Goal: Task Accomplishment & Management: Use online tool/utility

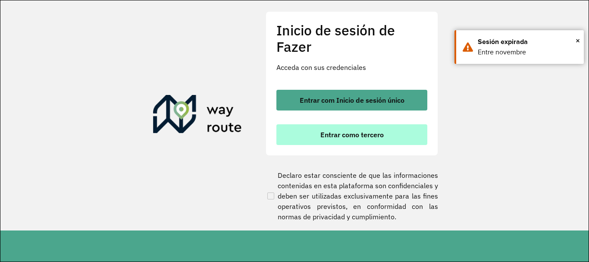
scroll to position [597, 0]
click at [337, 133] on font "Entrar como tercero" at bounding box center [351, 134] width 63 height 9
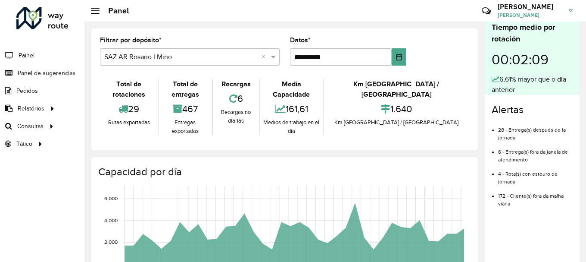
scroll to position [597, 0]
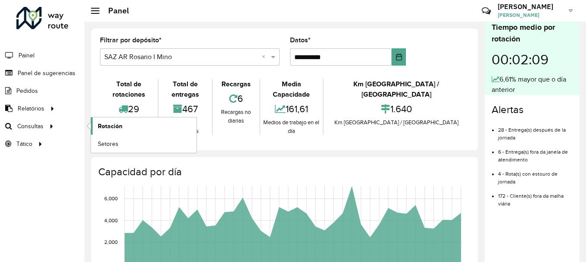
click at [109, 128] on font "Rotación" at bounding box center [110, 125] width 25 height 7
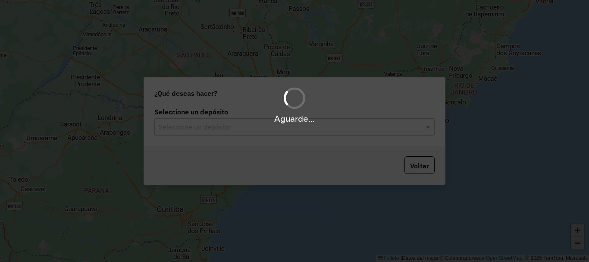
scroll to position [597, 0]
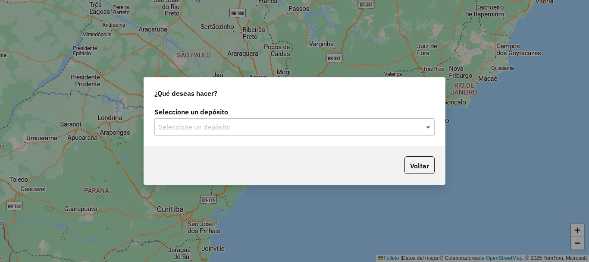
click at [430, 128] on span at bounding box center [429, 127] width 11 height 10
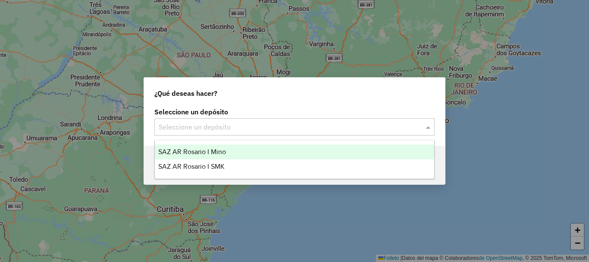
click at [198, 150] on font "SAZ AR Rosario I Mino" at bounding box center [192, 151] width 68 height 7
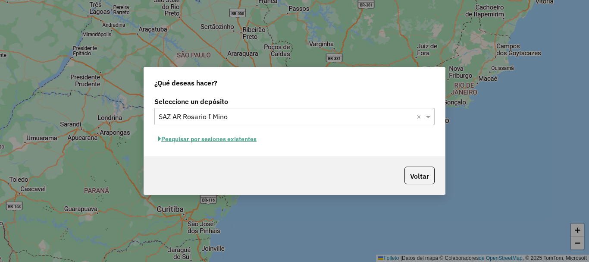
click at [196, 139] on font "Pesquisar por sesiones existentes" at bounding box center [208, 139] width 95 height 8
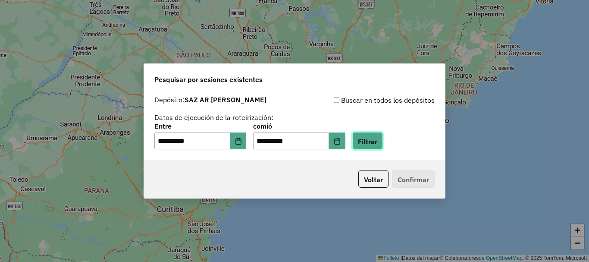
click at [376, 138] on font "Filtrar" at bounding box center [367, 141] width 19 height 9
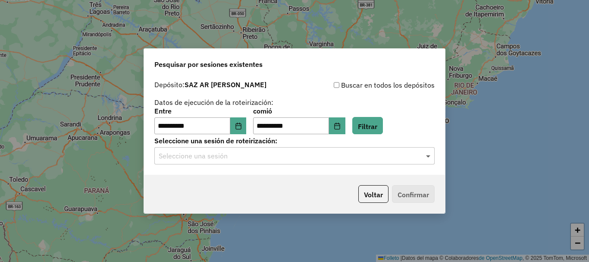
click at [430, 154] on span at bounding box center [429, 156] width 11 height 10
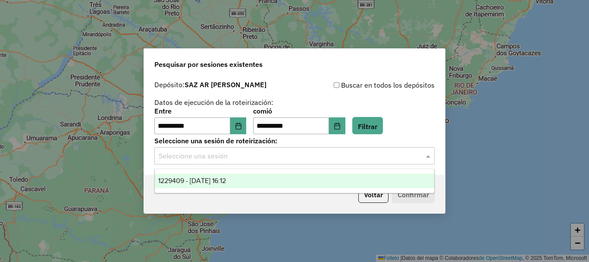
click at [226, 179] on font "1229409 - 14/08/2025 16:12" at bounding box center [192, 180] width 68 height 7
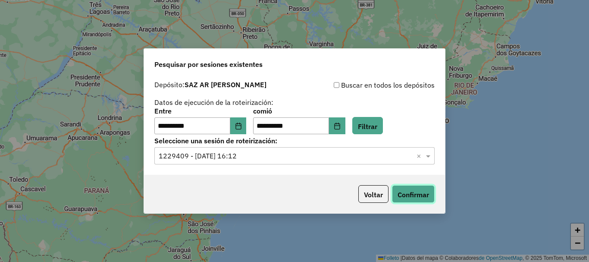
click at [412, 196] on font "Confirmar" at bounding box center [413, 194] width 31 height 9
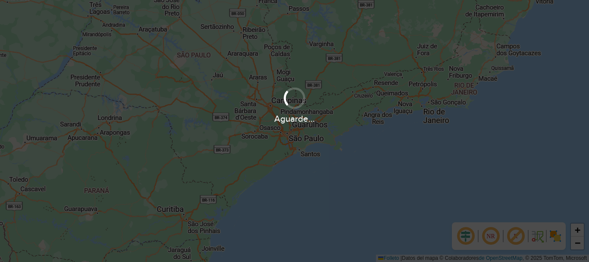
scroll to position [597, 0]
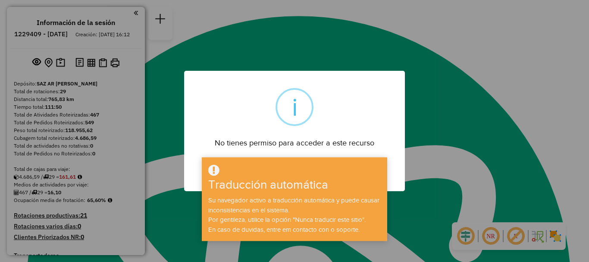
click at [265, 160] on button "DE ACUERDO" at bounding box center [294, 170] width 59 height 20
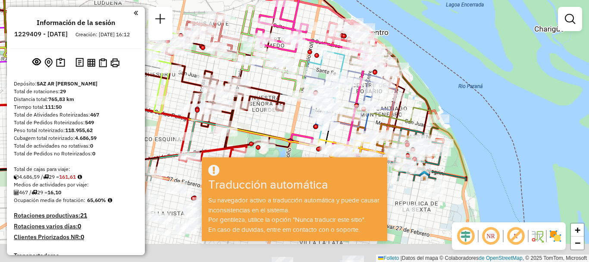
drag, startPoint x: 423, startPoint y: 81, endPoint x: 420, endPoint y: 23, distance: 57.8
click at [420, 23] on div "Janela de atención Grado de atención Capacidad Transportadoras Vehículos Client…" at bounding box center [294, 131] width 589 height 262
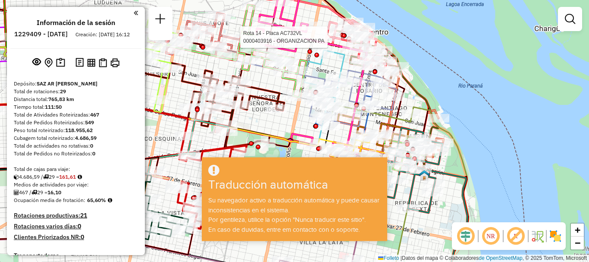
select select "**********"
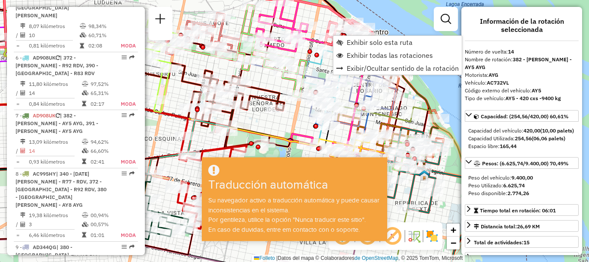
scroll to position [1043, 0]
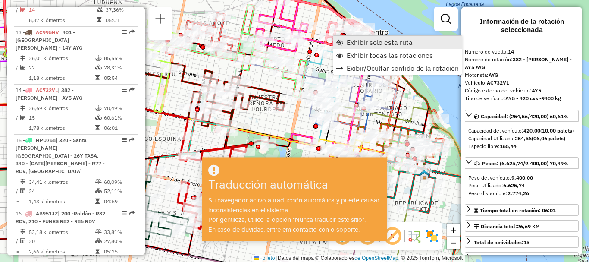
click at [370, 41] on font "Exhibir solo esta ruta" at bounding box center [380, 42] width 66 height 9
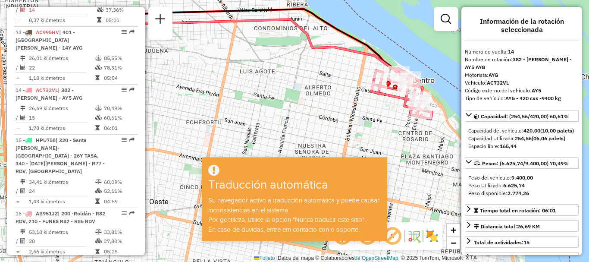
drag, startPoint x: 348, startPoint y: 44, endPoint x: 267, endPoint y: -6, distance: 95.3
click at [267, 0] on html "Aguarde... ¡Ventana emergente bloqueada! Su navegador se bloqueará automáticame…" at bounding box center [294, 131] width 589 height 262
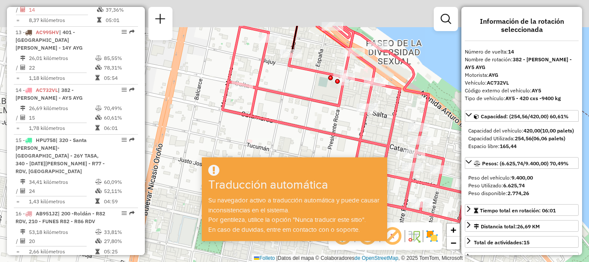
drag, startPoint x: 351, startPoint y: 106, endPoint x: 354, endPoint y: 153, distance: 47.1
click at [354, 153] on icon at bounding box center [344, 123] width 242 height 195
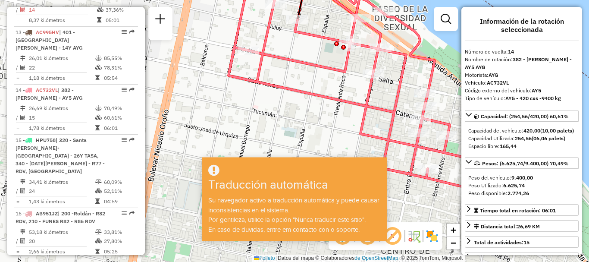
drag, startPoint x: 353, startPoint y: 100, endPoint x: 351, endPoint y: 56, distance: 43.6
click at [351, 60] on div "Janela de atención Grado de atención Capacidad Transportadoras Vehículos Client…" at bounding box center [294, 131] width 589 height 262
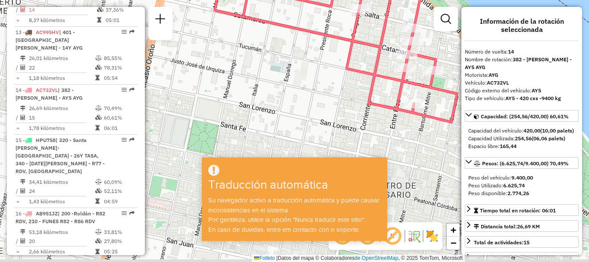
drag, startPoint x: 380, startPoint y: 111, endPoint x: 368, endPoint y: 56, distance: 55.7
click at [368, 56] on div "Rota 14 - Placa AC732VL 0000407263 - AGAPE SERVICIOS GASTRONOMICOS SRL Janela d…" at bounding box center [294, 131] width 589 height 262
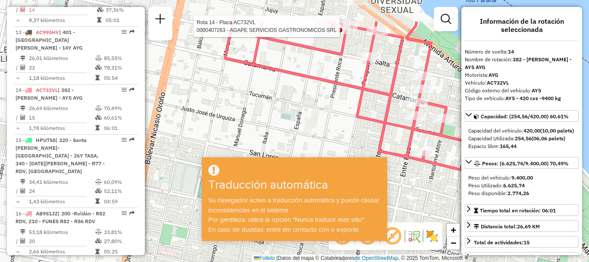
drag, startPoint x: 367, startPoint y: 29, endPoint x: 376, endPoint y: 69, distance: 41.1
click at [377, 77] on div "Rota 14 - Placa AC732VL 0000407263 - AGAPE SERVICIOS GASTRONOMICOS SRL Janela d…" at bounding box center [294, 131] width 589 height 262
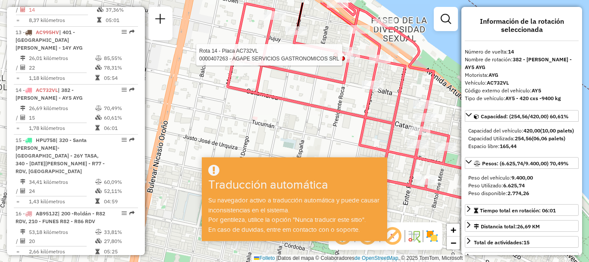
drag, startPoint x: 373, startPoint y: 44, endPoint x: 376, endPoint y: 77, distance: 33.3
click at [376, 77] on icon at bounding box center [349, 101] width 242 height 196
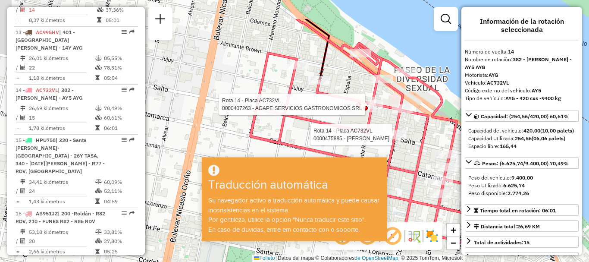
drag, startPoint x: 345, startPoint y: 77, endPoint x: 367, endPoint y: 122, distance: 50.5
click at [367, 122] on icon at bounding box center [372, 145] width 242 height 205
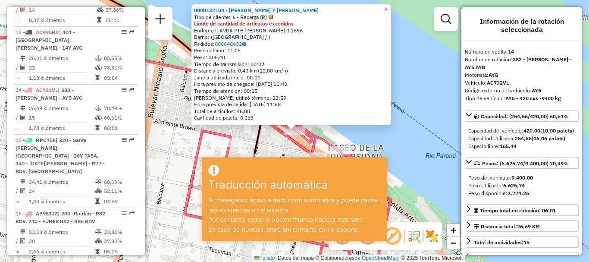
click at [415, 87] on div "0000132108 - RITAGLIATI PEDRO Y GONZALEZ SERGIO SH Tipo de cliente: 6 - Recarga…" at bounding box center [294, 131] width 589 height 262
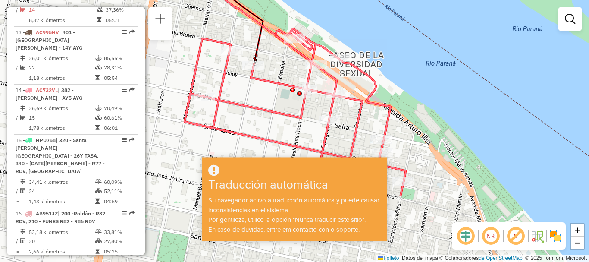
drag, startPoint x: 380, startPoint y: 112, endPoint x: 381, endPoint y: 28, distance: 83.2
click at [381, 28] on div "Janela de atención Grado de atención Capacidad Transportadoras Vehículos Client…" at bounding box center [294, 131] width 589 height 262
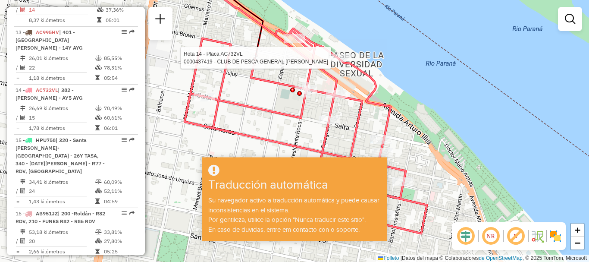
select select "**********"
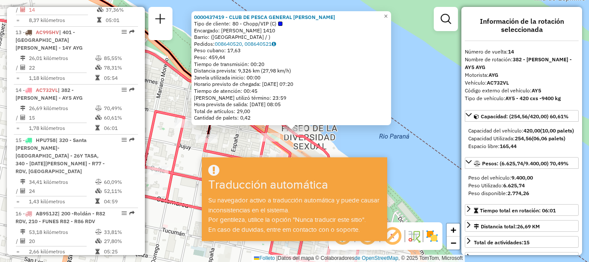
click at [405, 108] on div "0000437419 - CLUB DE PESCA GENERAL BARTOLOME MITRE Tipo de cliente: 80 - Chopp/…" at bounding box center [294, 131] width 589 height 262
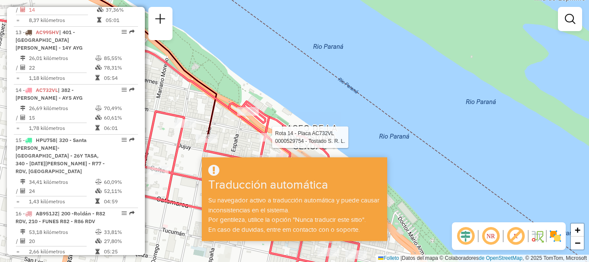
select select "**********"
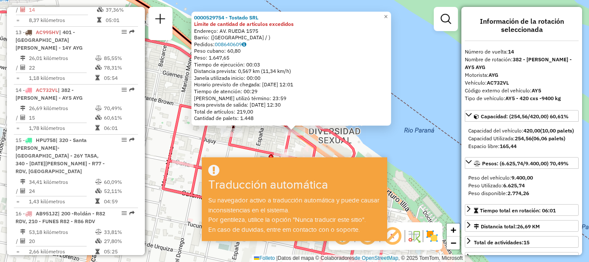
click at [398, 129] on div "0000529754 - Tostado SRL Límite de cantidad de artículos excedidos Endereço: AV…" at bounding box center [294, 131] width 589 height 262
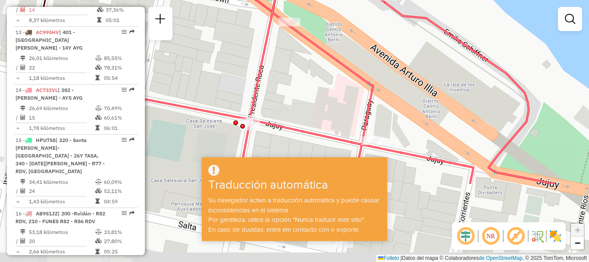
drag, startPoint x: 332, startPoint y: 103, endPoint x: 333, endPoint y: -1, distance: 103.9
click at [333, 0] on html "Aguarde... ¡Ventana emergente bloqueada! Su navegador se bloqueará automáticame…" at bounding box center [294, 131] width 589 height 262
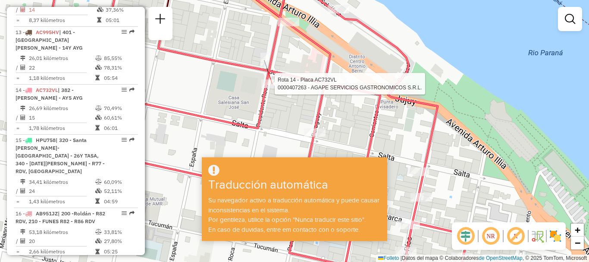
select select "**********"
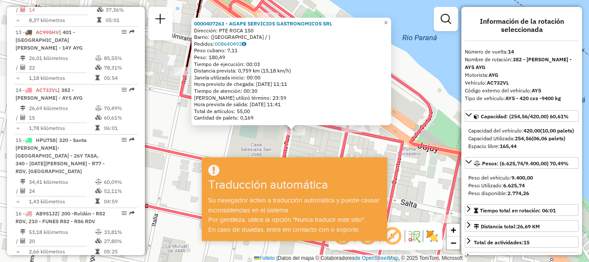
click at [273, 130] on div "0000407263 - AGAPE SERVICIOS GASTRONOMICOS SRL Dirección: PTE ROCA 150 Barrio: …" at bounding box center [294, 131] width 589 height 262
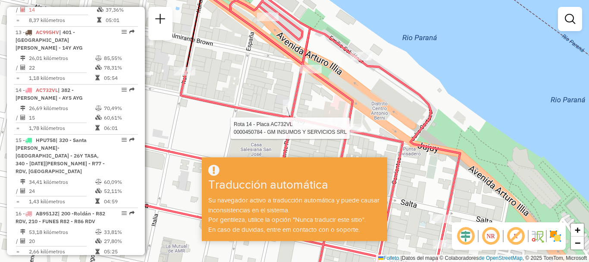
select select "**********"
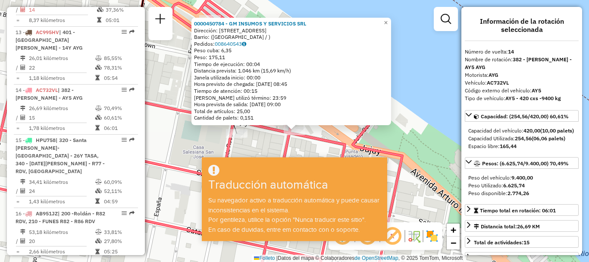
click at [310, 142] on icon at bounding box center [211, 144] width 443 height 288
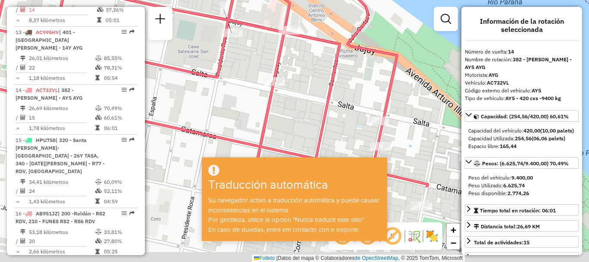
drag, startPoint x: 311, startPoint y: 126, endPoint x: 306, endPoint y: 11, distance: 115.2
click at [306, 11] on div "Janela de atención Grado de atención Capacidad Transportadoras Vehículos Client…" at bounding box center [294, 131] width 589 height 262
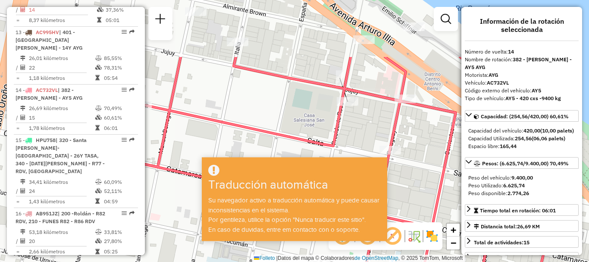
drag, startPoint x: 310, startPoint y: 69, endPoint x: 416, endPoint y: 132, distance: 122.6
click at [416, 132] on div "Janela de atención Grado de atención Capacidad Transportadoras Vehículos Client…" at bounding box center [294, 131] width 589 height 262
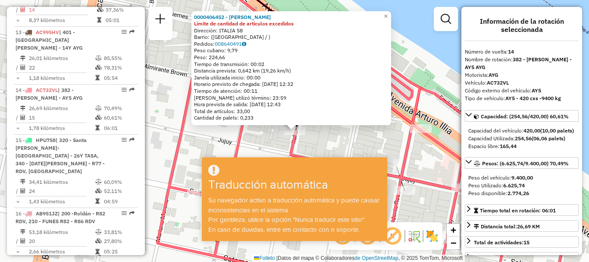
click at [234, 135] on div "0000406452 - MONASTERIO ESTEBAN EDGARDO Límite de cantidad de artículos excedid…" at bounding box center [294, 131] width 589 height 262
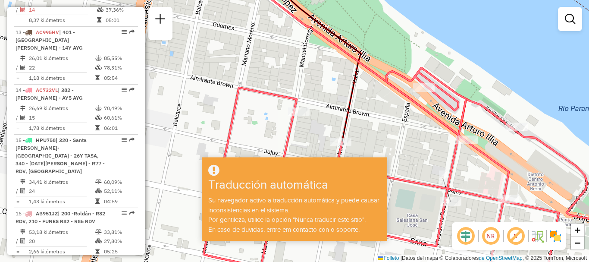
drag, startPoint x: 210, startPoint y: 72, endPoint x: 251, endPoint y: 80, distance: 41.8
click at [251, 80] on div "Janela de atención Grado de atención Capacidad Transportadoras Vehículos Client…" at bounding box center [294, 131] width 589 height 262
select select "**********"
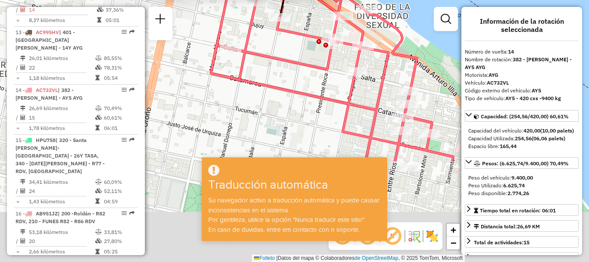
drag, startPoint x: 252, startPoint y: 102, endPoint x: 240, endPoint y: 6, distance: 96.5
click at [240, 6] on div "0000325874 - RITAGLIATI PEDR Tipo de cliente: 6 - Recarga (R) Endereço: 1300503…" at bounding box center [294, 131] width 589 height 262
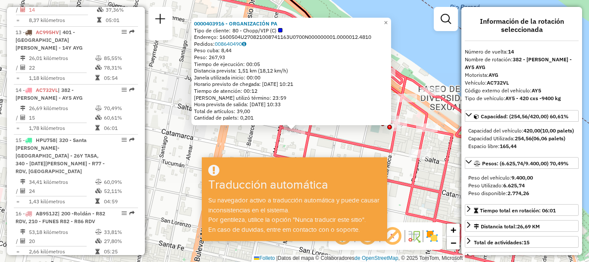
drag, startPoint x: 329, startPoint y: 156, endPoint x: 325, endPoint y: 126, distance: 29.6
click at [327, 144] on div "0000403916 - ORGANIZACIÓN PA Tipo de cliente: 80 - Chopp/VIP (C) Endereço: 1600…" at bounding box center [294, 131] width 589 height 262
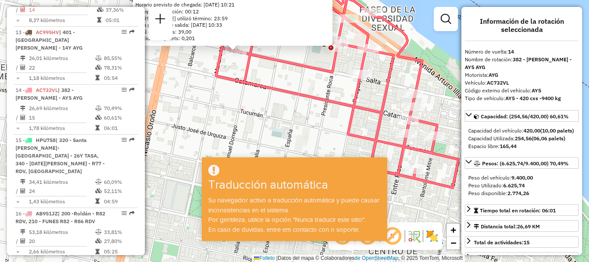
drag, startPoint x: 333, startPoint y: 122, endPoint x: 276, endPoint y: 54, distance: 88.8
click at [276, 54] on div "0000403916 - ORGANIZACIÓN PA Tipo de cliente: 80 - Chopp/VIP (C) Endereço: 1600…" at bounding box center [294, 131] width 589 height 262
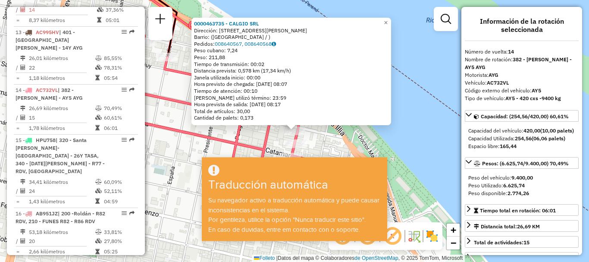
click at [363, 137] on div "0000463735 - CALGIO SRL Dirección: Entre Ríos 224 Barrio: (ROSARIO / ) Pedidos:…" at bounding box center [294, 131] width 589 height 262
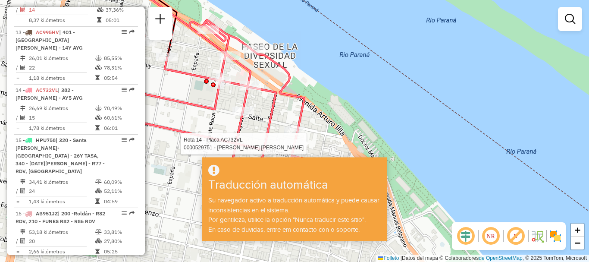
select select "**********"
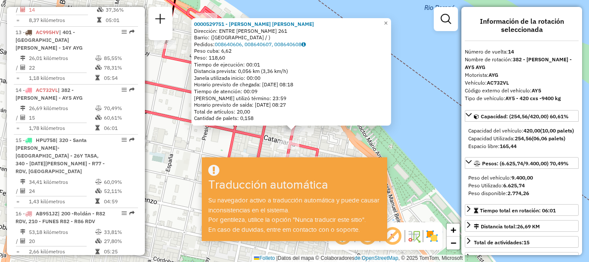
click at [271, 136] on div "0000529751 - Segarra Andrés Marcos Damián Dirección: ENTRE RIOS 261 Barrio: (RO…" at bounding box center [294, 131] width 589 height 262
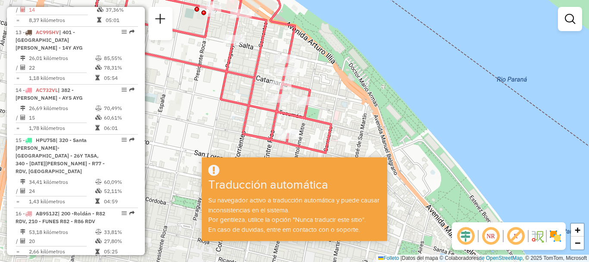
drag, startPoint x: 385, startPoint y: 116, endPoint x: 378, endPoint y: 58, distance: 58.7
click at [378, 58] on div "Janela de atención Grado de atención Capacidad Transportadoras Vehículos Client…" at bounding box center [294, 131] width 589 height 262
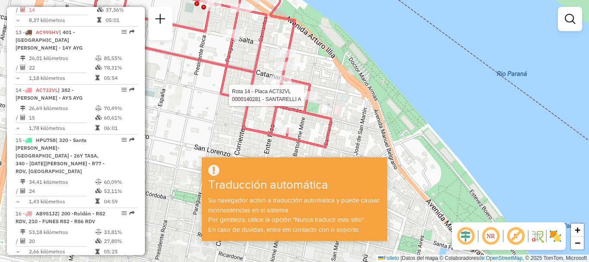
select select "**********"
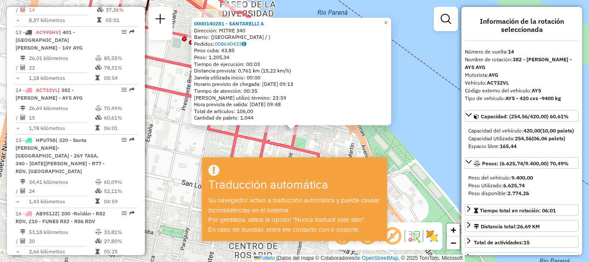
click at [411, 125] on div "0000140281 - SANTARELLI A Dirección: MITRE 340 Barrio: (ROSARIO / ) Pedidos: 00…" at bounding box center [294, 131] width 589 height 262
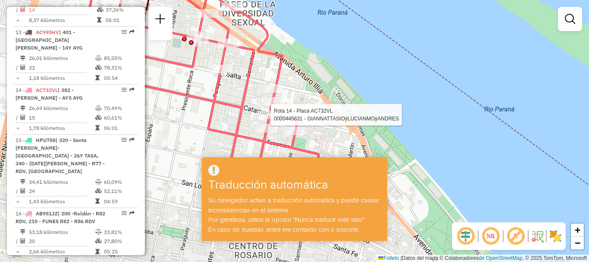
select select "**********"
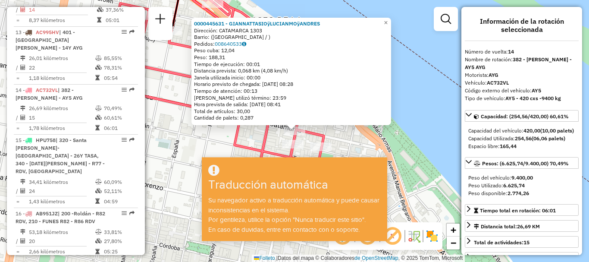
click at [405, 132] on div "0000445631 - GIANNATTASIOÿLUCIANMOÿANDRES Dirección: CATAMARCA 1303 Barrio: (RO…" at bounding box center [294, 131] width 589 height 262
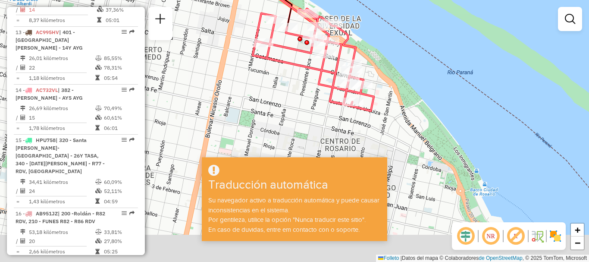
drag, startPoint x: 270, startPoint y: 134, endPoint x: 269, endPoint y: 83, distance: 50.9
click at [269, 83] on div "Janela de atención Grado de atención Capacidad Transportadoras Vehículos Client…" at bounding box center [294, 131] width 589 height 262
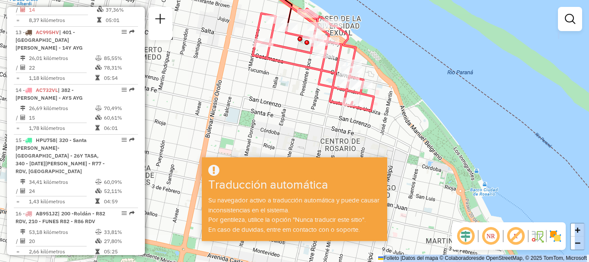
drag, startPoint x: 304, startPoint y: 168, endPoint x: 268, endPoint y: 129, distance: 52.8
type textarea "**********"
click at [268, 129] on hb-app "Aguarde... ¡Ventana emergente bloqueada! Su navegador se bloqueará automáticame…" at bounding box center [294, 131] width 589 height 262
